Goal: Navigation & Orientation: Find specific page/section

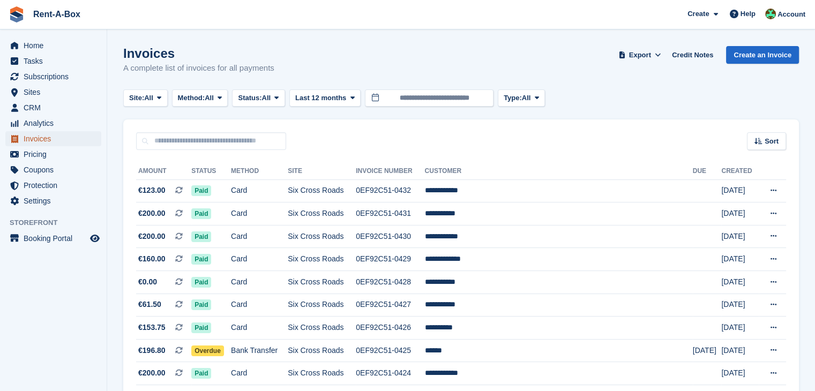
click at [25, 140] on span "Invoices" at bounding box center [56, 138] width 64 height 15
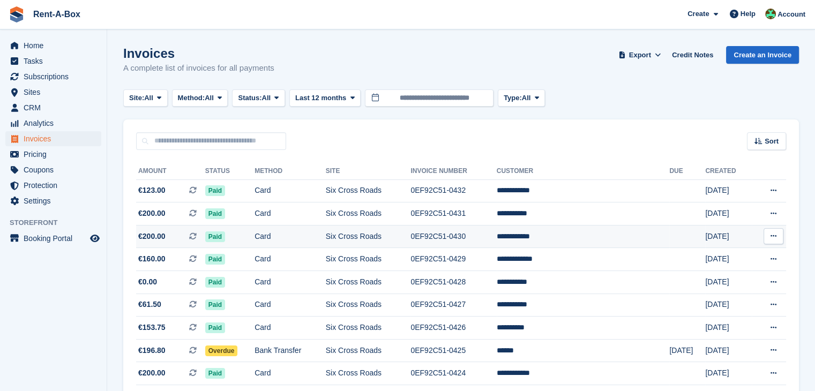
scroll to position [3, 0]
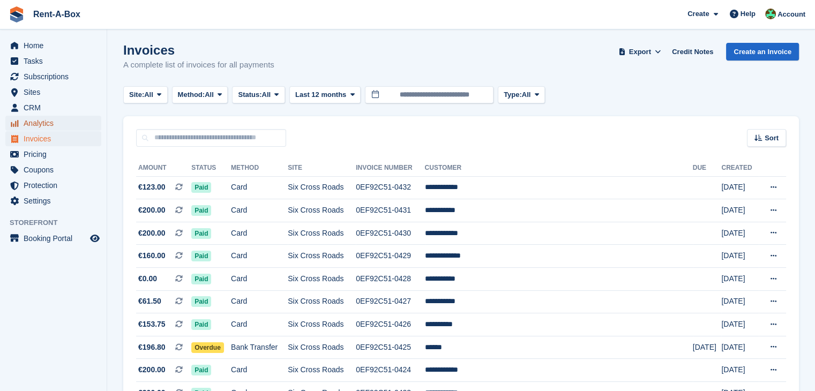
click at [48, 124] on span "Analytics" at bounding box center [56, 123] width 64 height 15
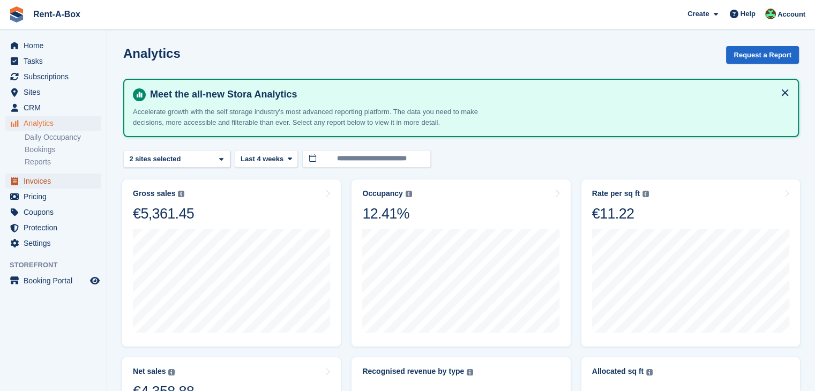
click at [30, 181] on span "Invoices" at bounding box center [56, 181] width 64 height 15
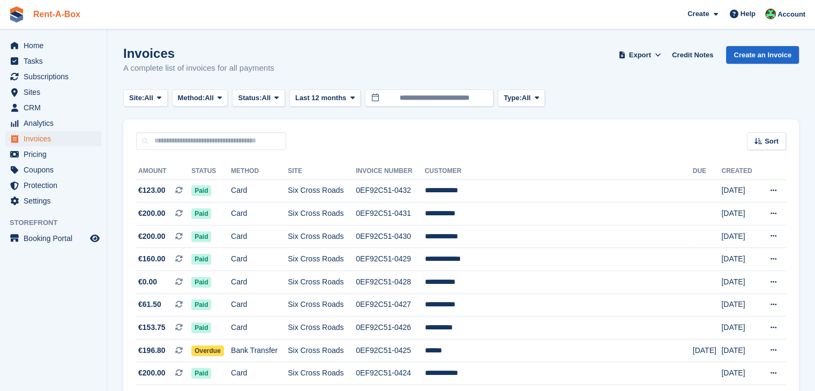
click at [47, 5] on link "Rent-A-Box" at bounding box center [57, 14] width 56 height 18
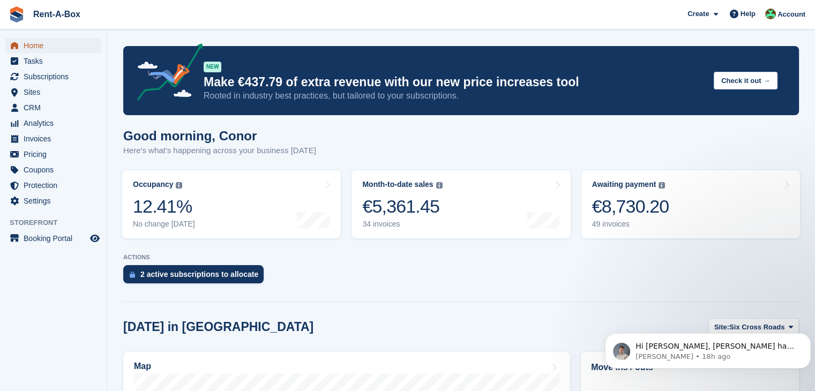
click at [31, 44] on span "Home" at bounding box center [56, 45] width 64 height 15
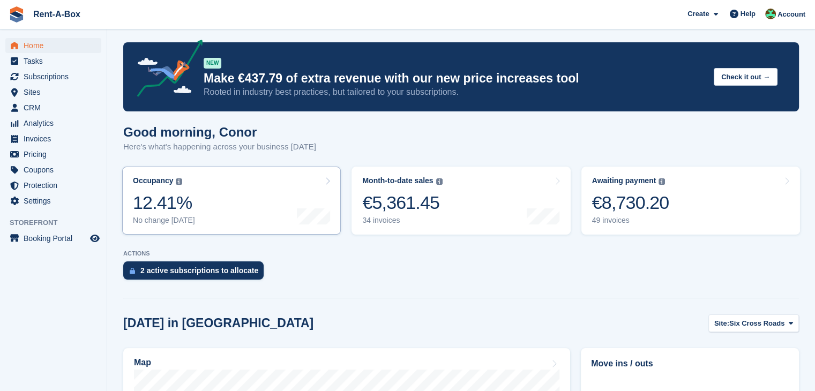
scroll to position [11, 0]
